Goal: Find contact information: Find contact information

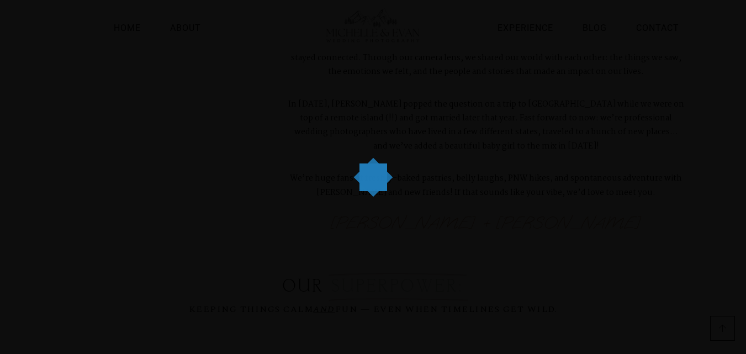
scroll to position [499, 0]
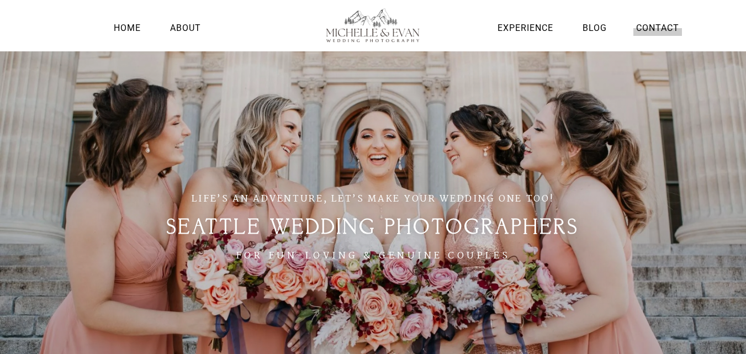
click at [665, 24] on link "Contact" at bounding box center [657, 27] width 49 height 15
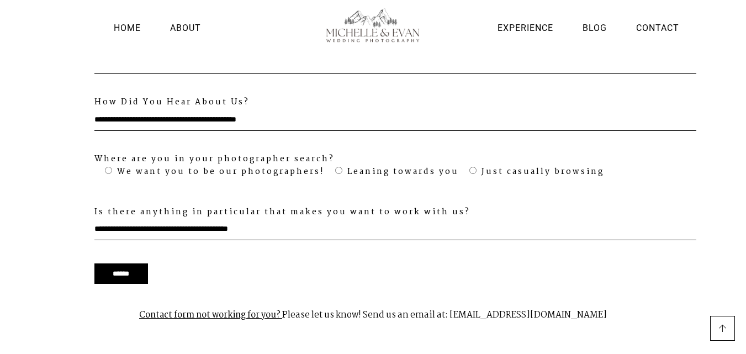
scroll to position [1116, 0]
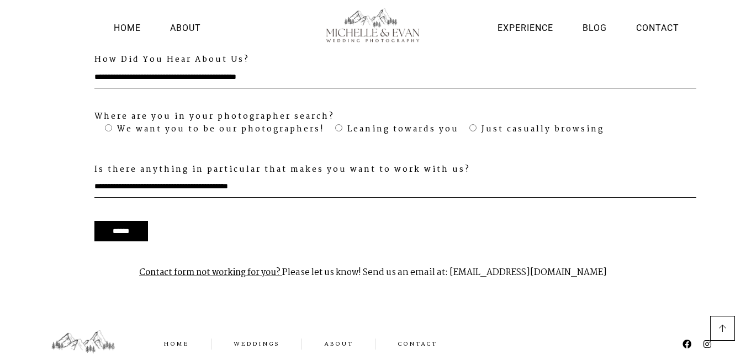
drag, startPoint x: 455, startPoint y: 252, endPoint x: 601, endPoint y: 242, distance: 146.1
click at [601, 255] on p "Contact form not working for you? Please let us know! Send us an email at: [EMA…" at bounding box center [373, 272] width 635 height 35
copy p "[EMAIL_ADDRESS][DOMAIN_NAME]"
